Goal: Use online tool/utility

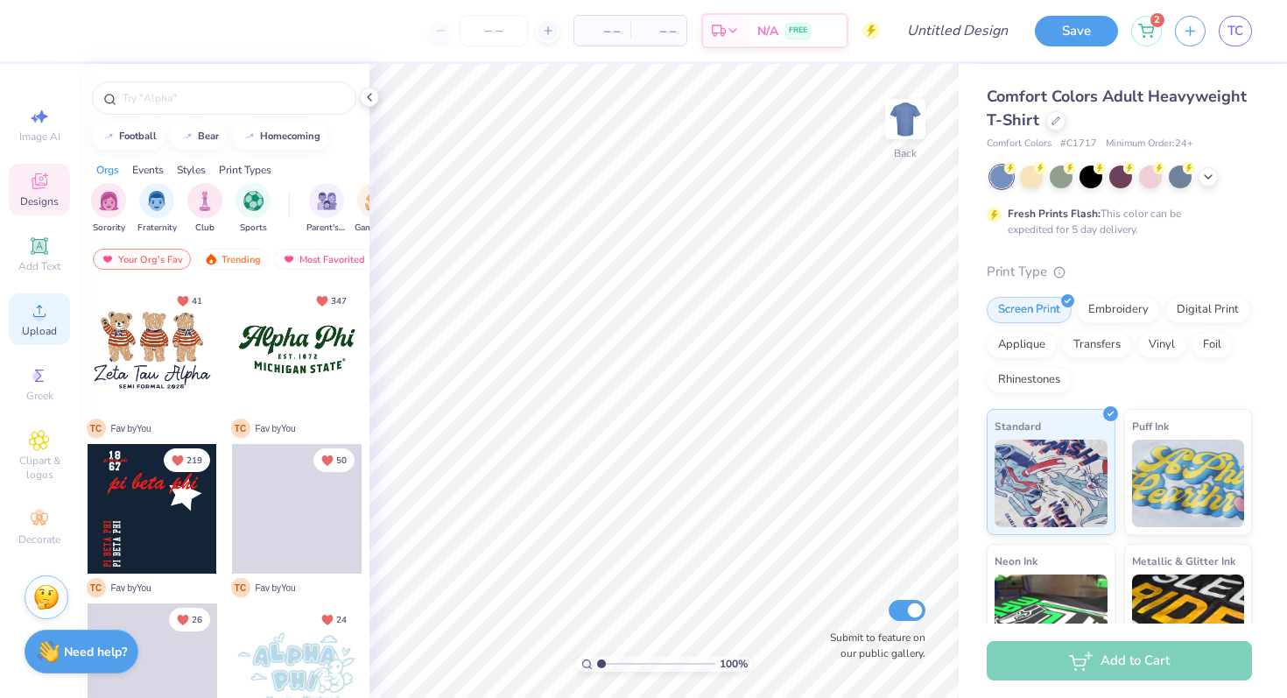
click at [39, 321] on div "Upload" at bounding box center [39, 319] width 61 height 52
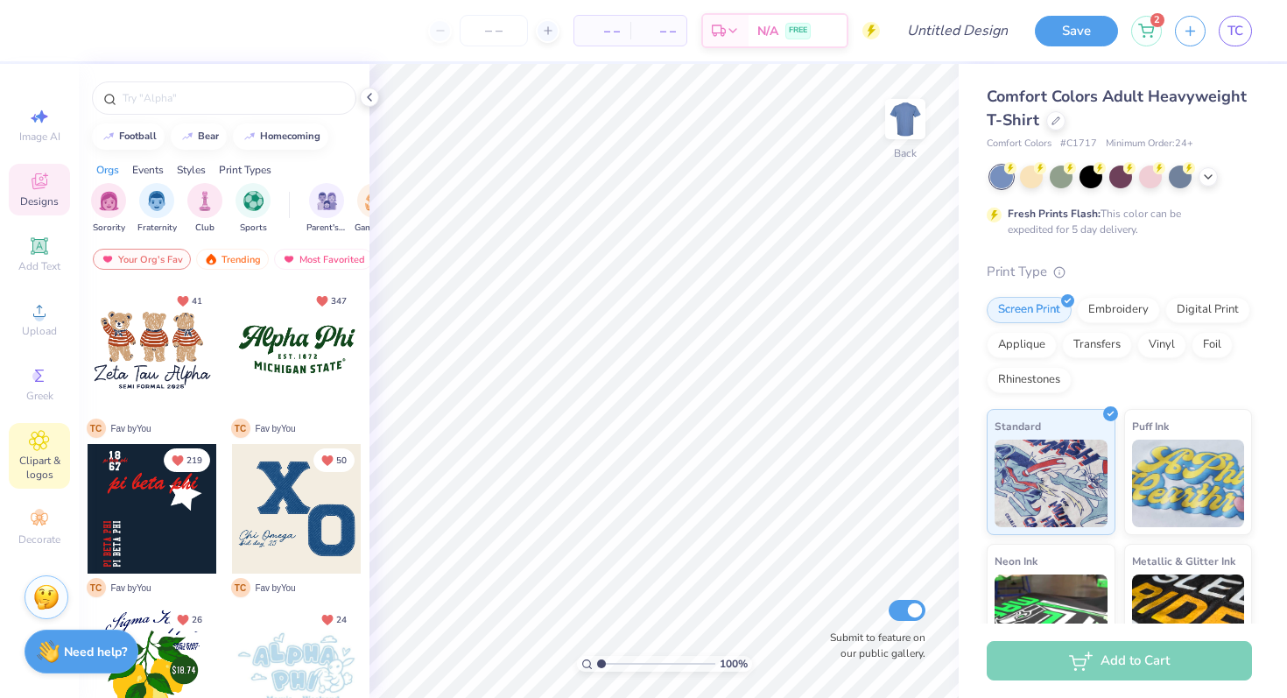
click at [26, 460] on span "Clipart & logos" at bounding box center [39, 467] width 61 height 28
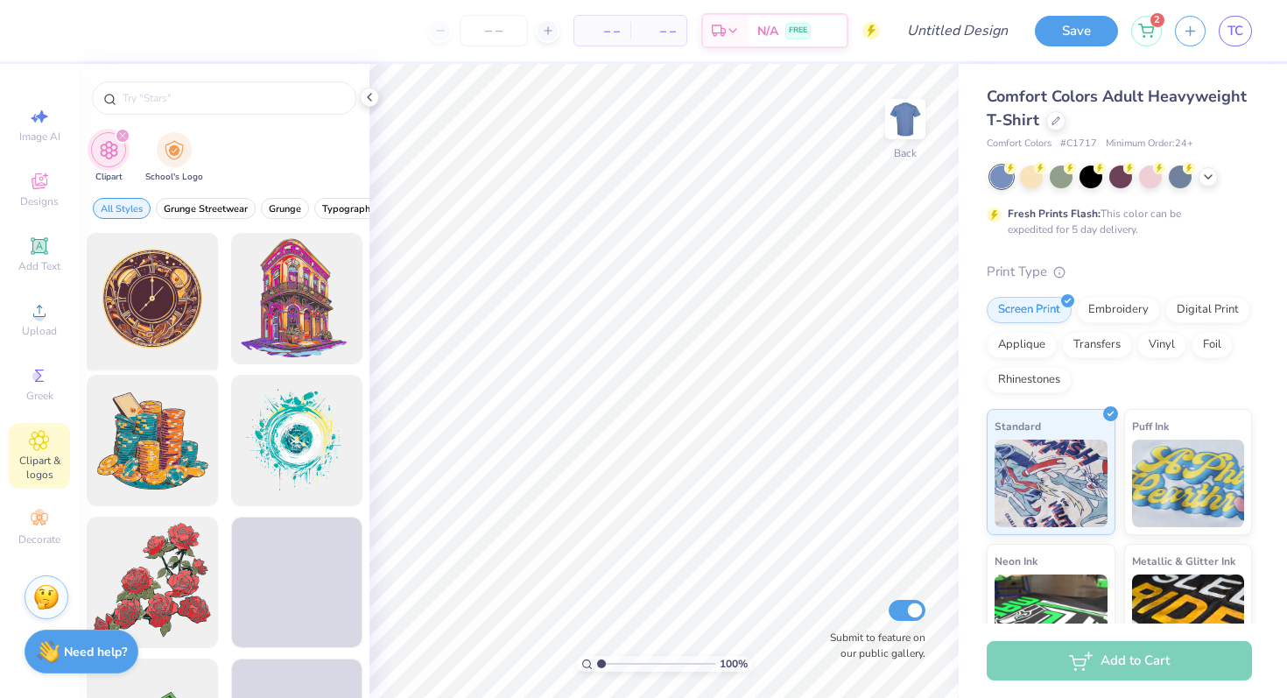
click at [155, 304] on div at bounding box center [152, 299] width 144 height 144
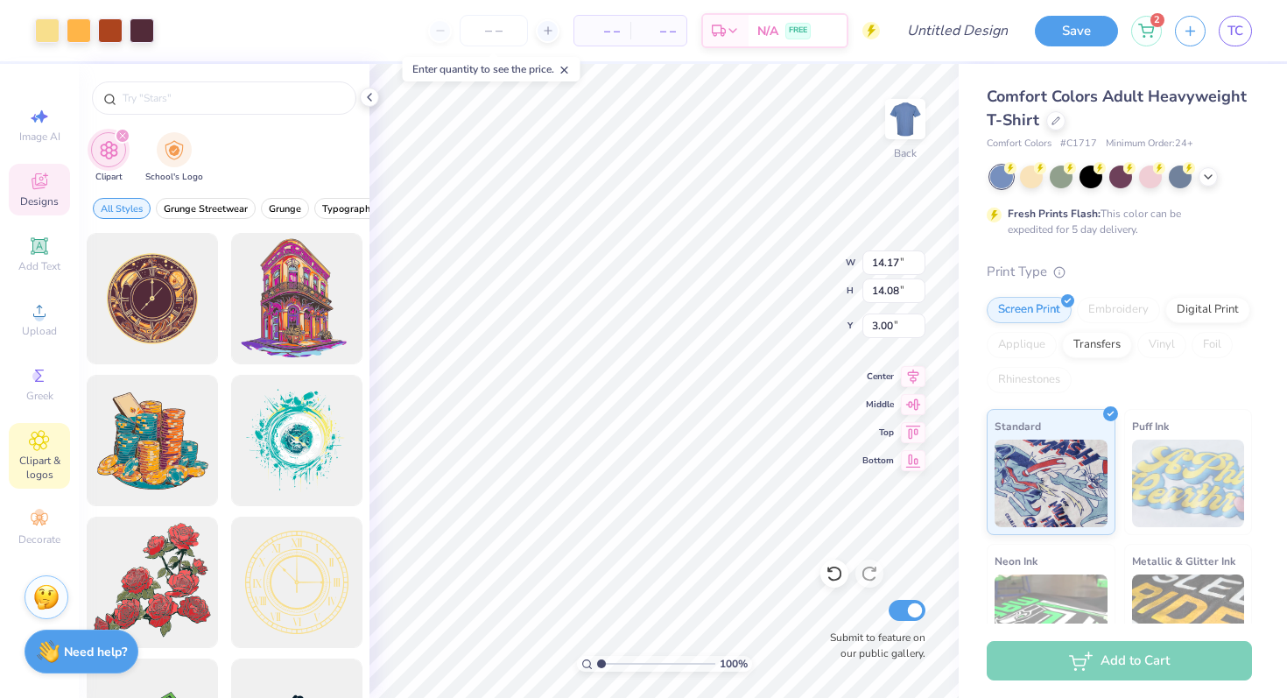
click at [18, 189] on div "Designs" at bounding box center [39, 190] width 61 height 52
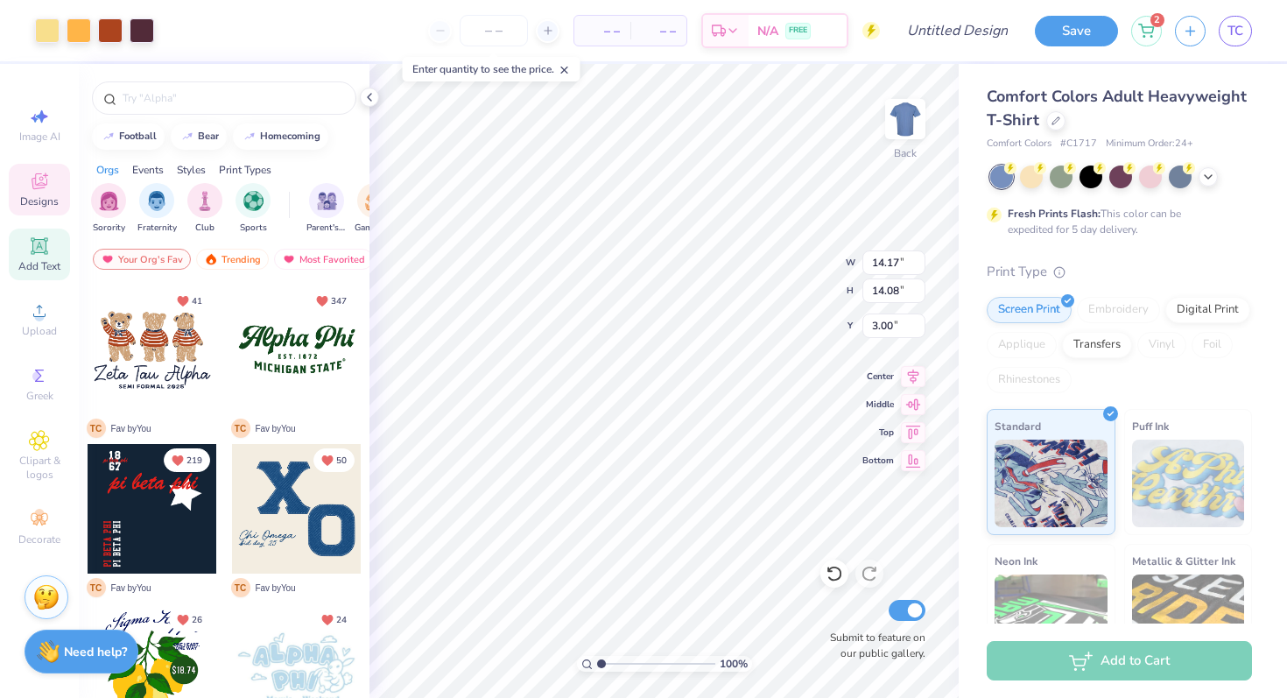
click at [42, 257] on div "Add Text" at bounding box center [39, 254] width 61 height 52
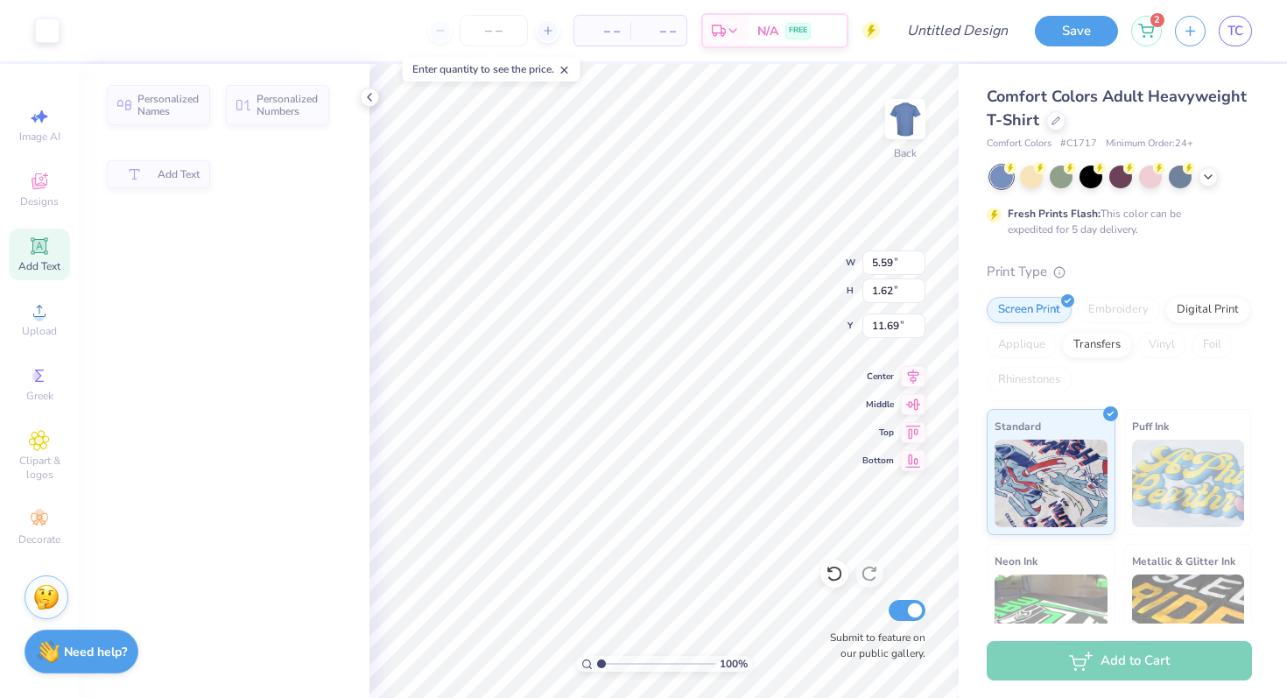
type input "5.59"
type input "1.62"
type input "11.69"
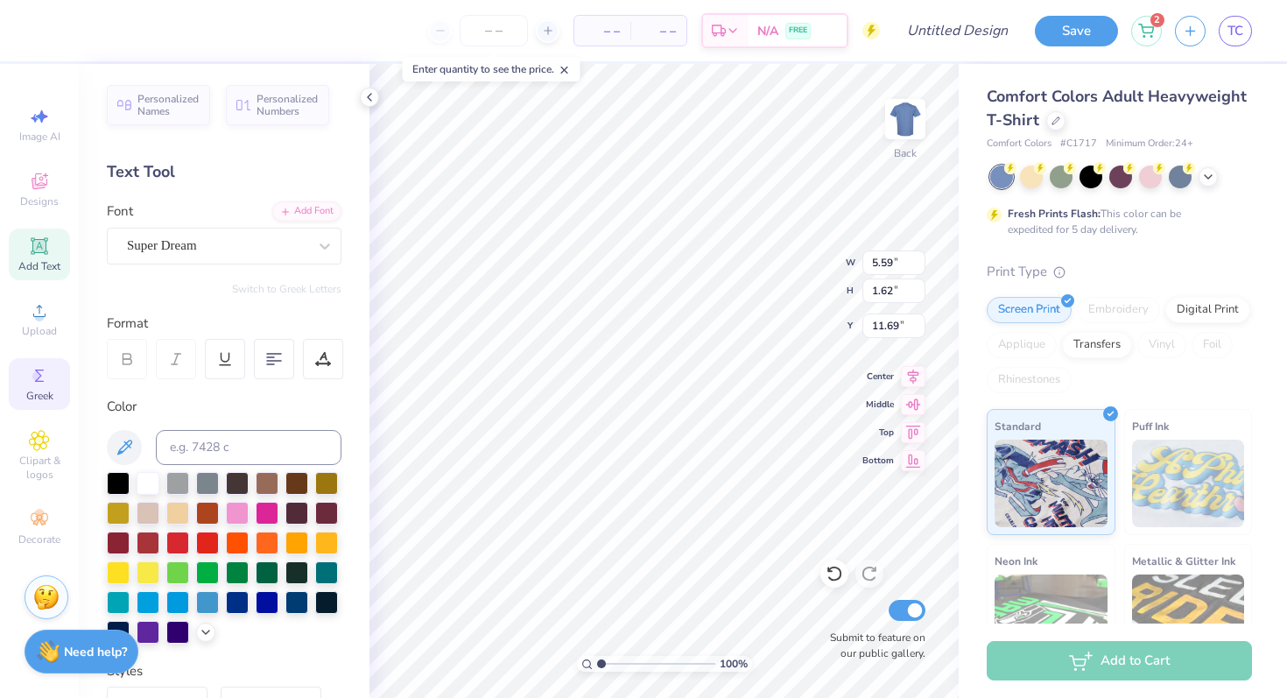
click at [43, 382] on icon at bounding box center [39, 375] width 21 height 21
